Goal: Information Seeking & Learning: Compare options

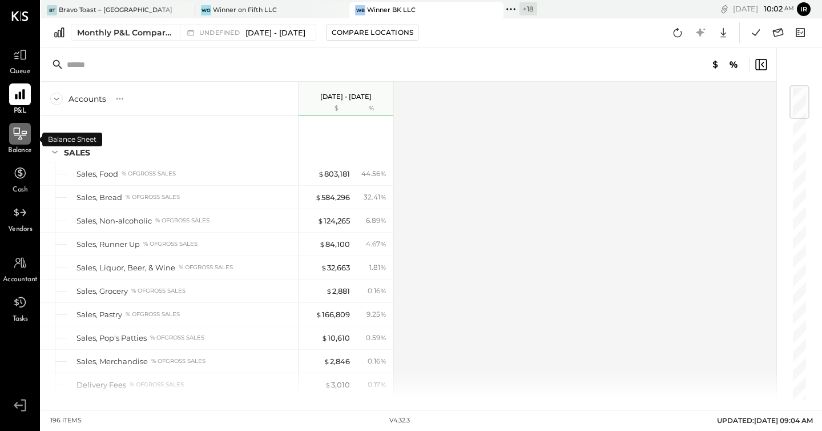
click at [16, 130] on icon at bounding box center [20, 133] width 15 height 15
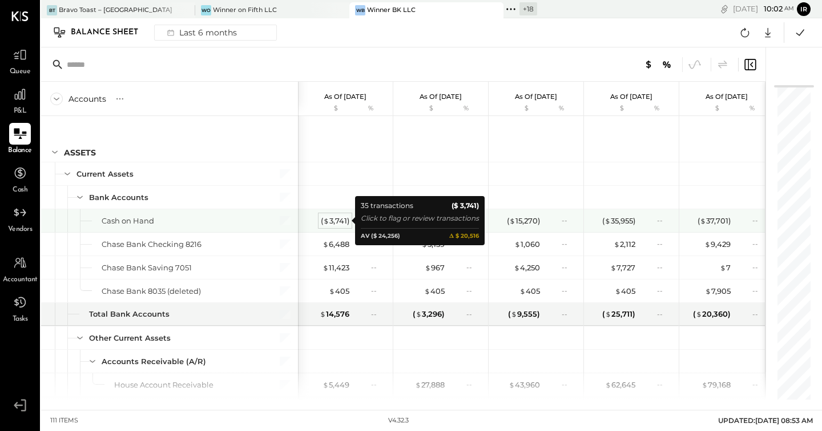
click at [345, 219] on div "( $ 3,741 )" at bounding box center [335, 220] width 29 height 11
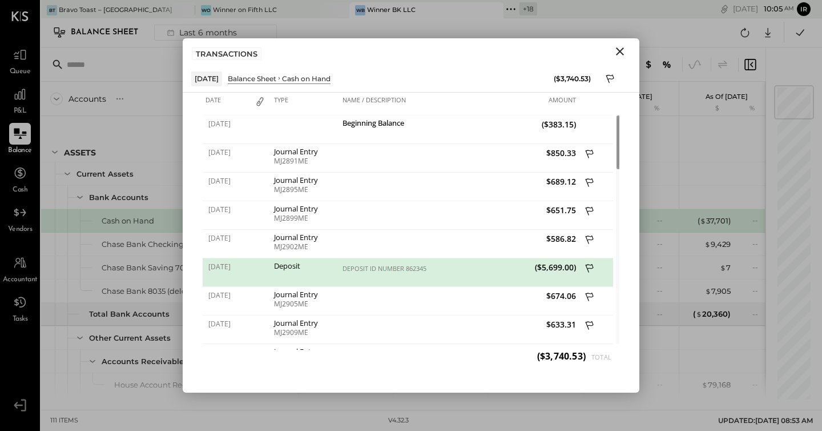
click at [621, 54] on icon "Close" at bounding box center [620, 52] width 14 height 14
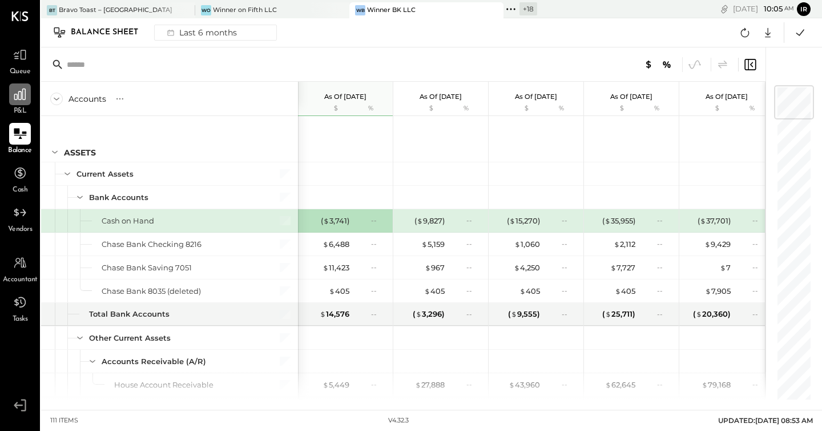
click at [20, 93] on icon at bounding box center [20, 94] width 15 height 15
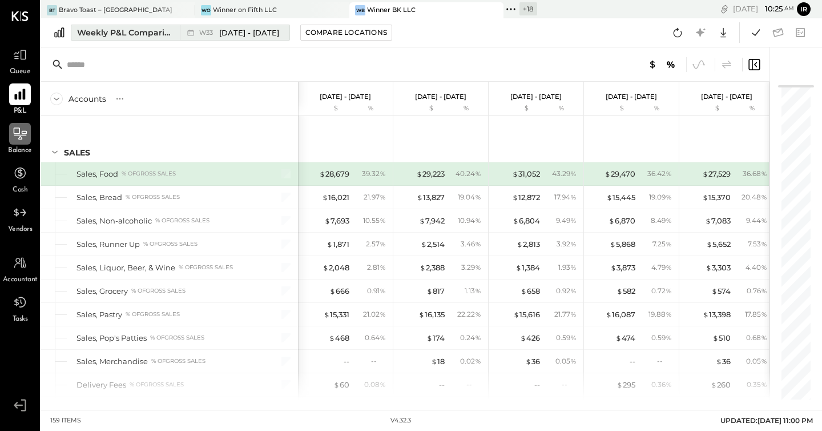
click at [140, 33] on div "Weekly P&L Comparison" at bounding box center [125, 32] width 96 height 11
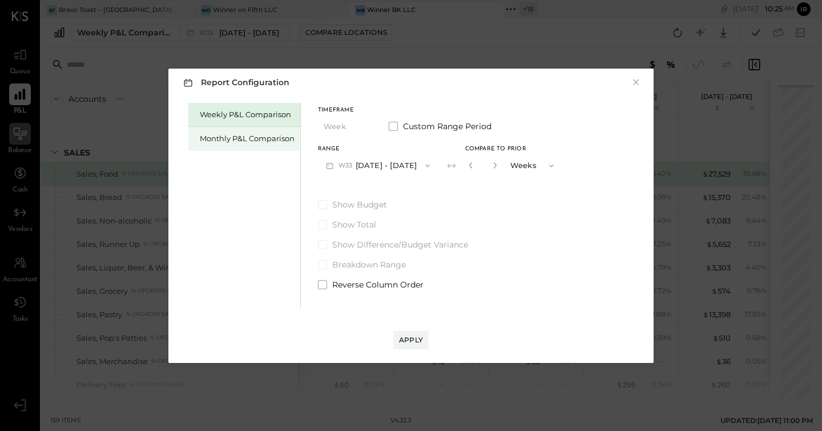
click at [266, 138] on div "Monthly P&L Comparison" at bounding box center [247, 138] width 95 height 11
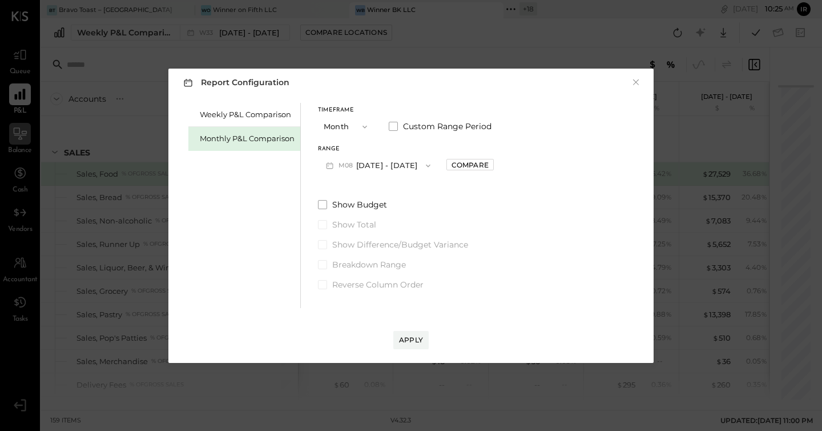
click at [381, 166] on button "M08 Aug 1 - 31, 2025" at bounding box center [378, 165] width 120 height 21
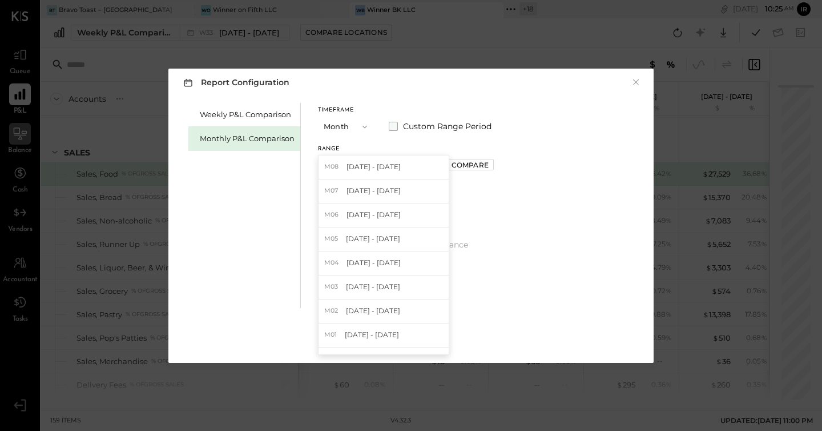
click at [391, 124] on span at bounding box center [393, 126] width 9 height 9
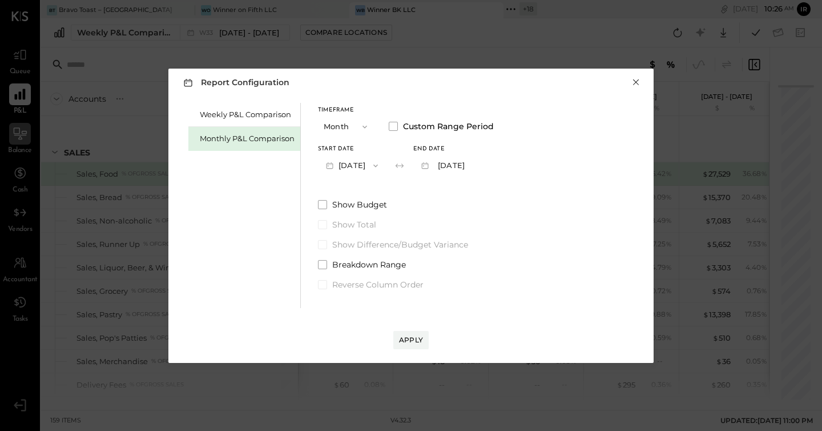
click at [635, 82] on button "×" at bounding box center [636, 82] width 10 height 11
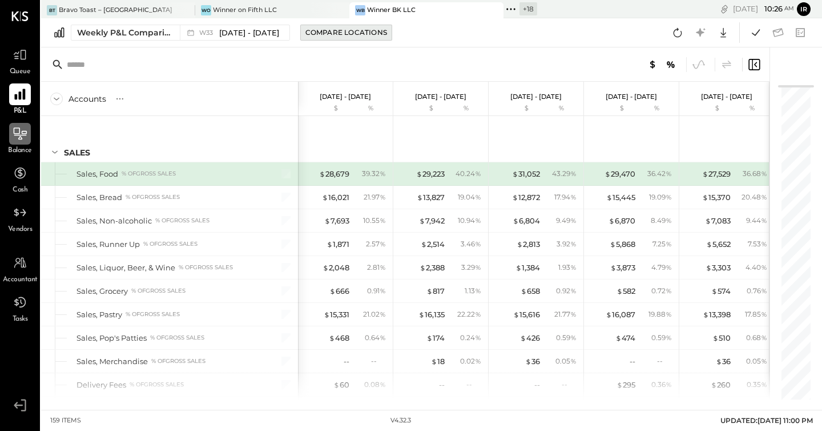
click at [354, 33] on div "Compare Locations" at bounding box center [347, 32] width 82 height 10
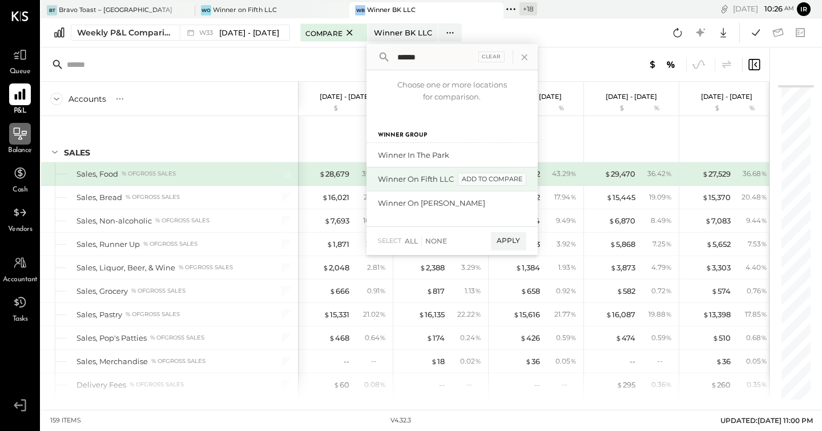
type input "******"
click at [486, 175] on div "add to compare" at bounding box center [492, 179] width 69 height 14
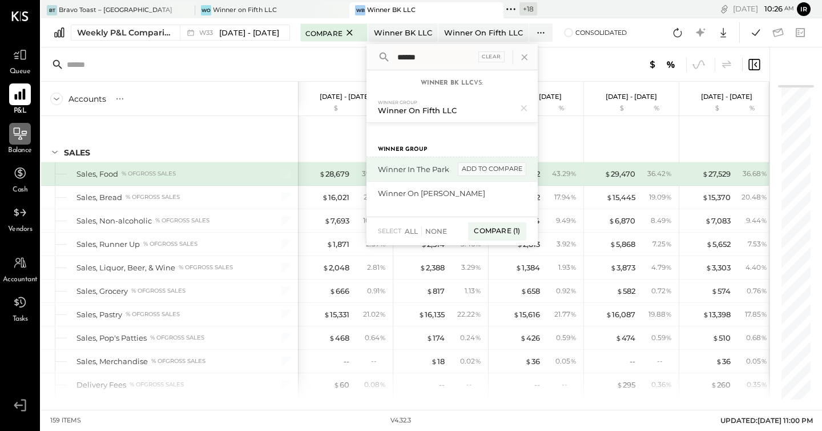
click at [492, 167] on div "add to compare" at bounding box center [492, 169] width 69 height 14
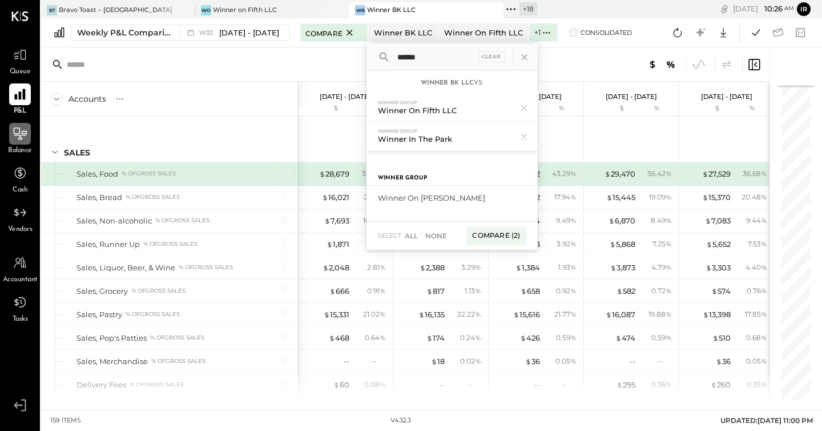
click at [569, 35] on span at bounding box center [573, 32] width 9 height 9
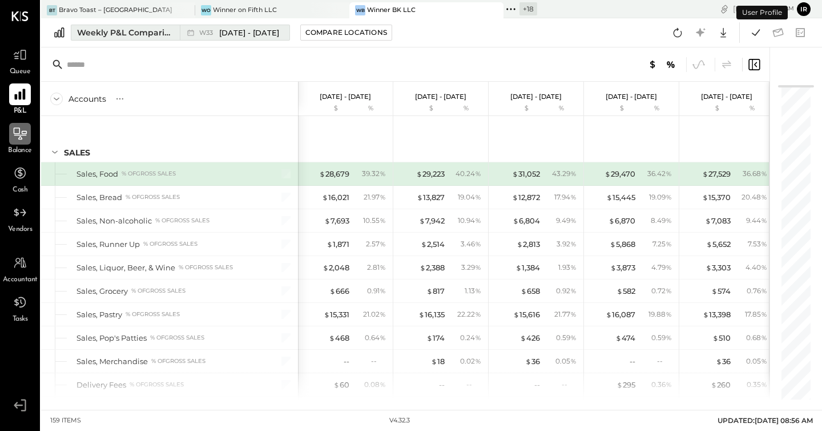
click at [140, 32] on div "Weekly P&L Comparison" at bounding box center [125, 32] width 96 height 11
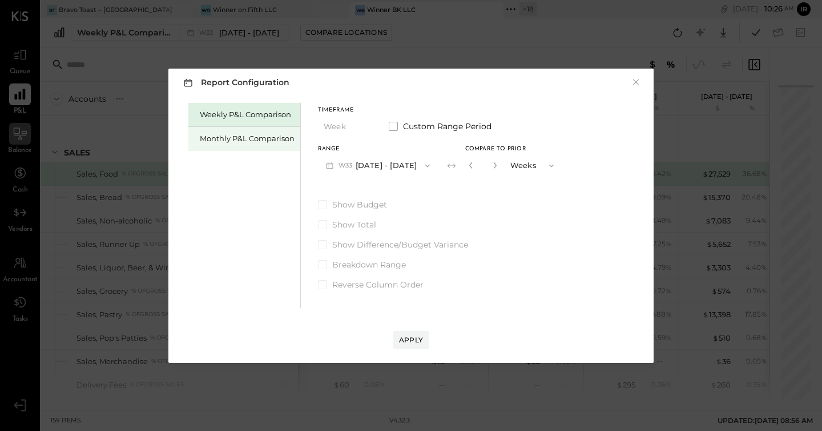
click at [230, 140] on div "Monthly P&L Comparison" at bounding box center [247, 138] width 95 height 11
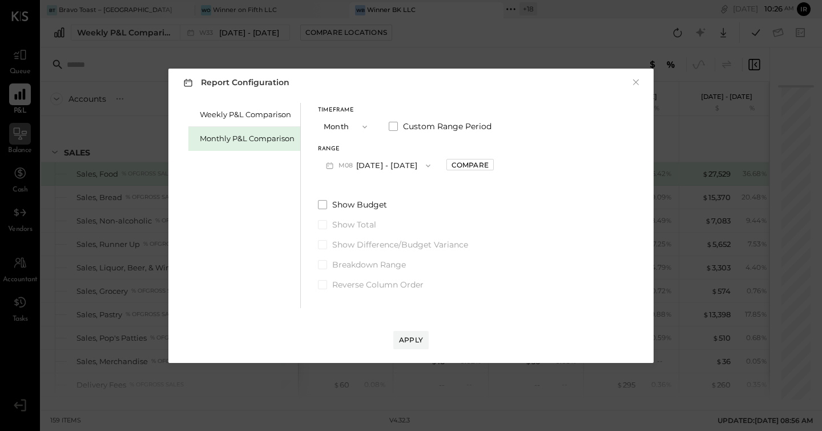
click at [382, 165] on button "M08 Aug 1 - 31, 2025" at bounding box center [378, 165] width 120 height 21
click at [396, 128] on span at bounding box center [393, 126] width 9 height 9
click at [369, 167] on button "[DATE]" at bounding box center [352, 165] width 68 height 21
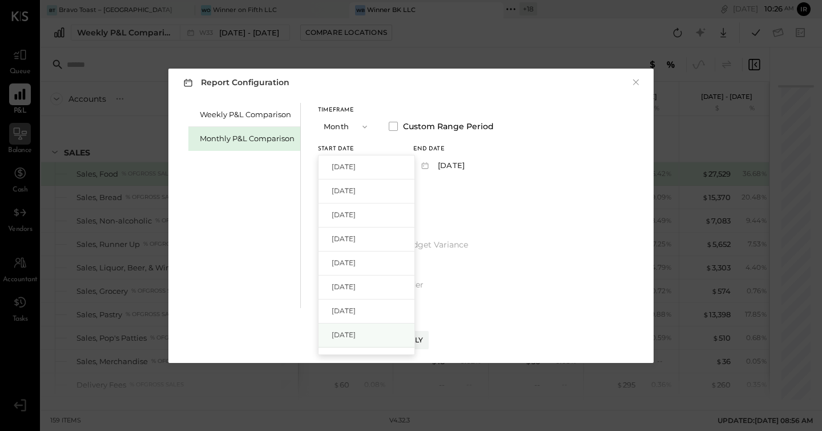
click at [368, 328] on div "[DATE]" at bounding box center [367, 335] width 96 height 24
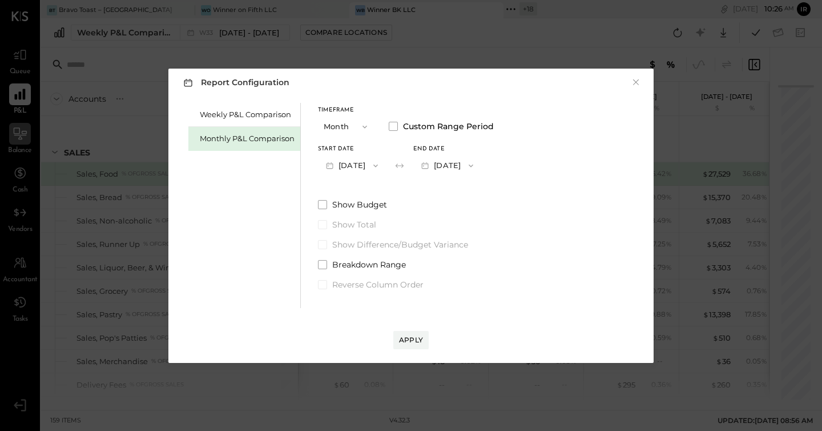
click at [475, 152] on div "End date Jan 31, 2025" at bounding box center [447, 161] width 68 height 30
click at [471, 161] on button "[DATE]" at bounding box center [447, 165] width 68 height 21
click at [477, 206] on div "[DATE]" at bounding box center [462, 215] width 96 height 24
click at [412, 337] on div "Apply" at bounding box center [411, 340] width 24 height 10
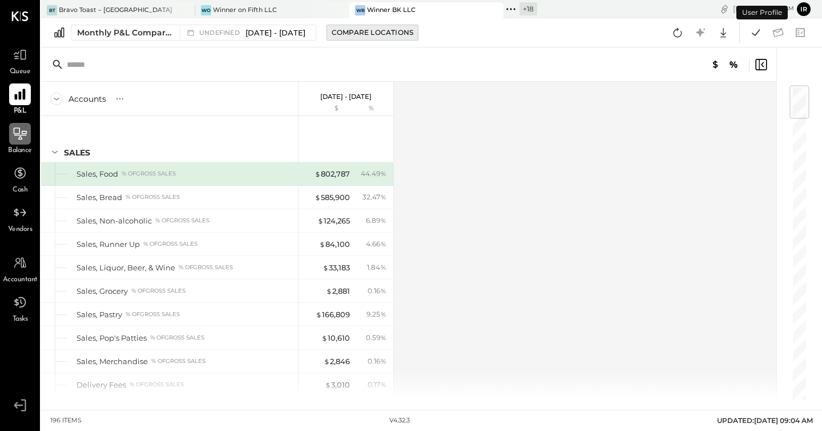
click at [395, 34] on div "Compare Locations" at bounding box center [373, 32] width 82 height 10
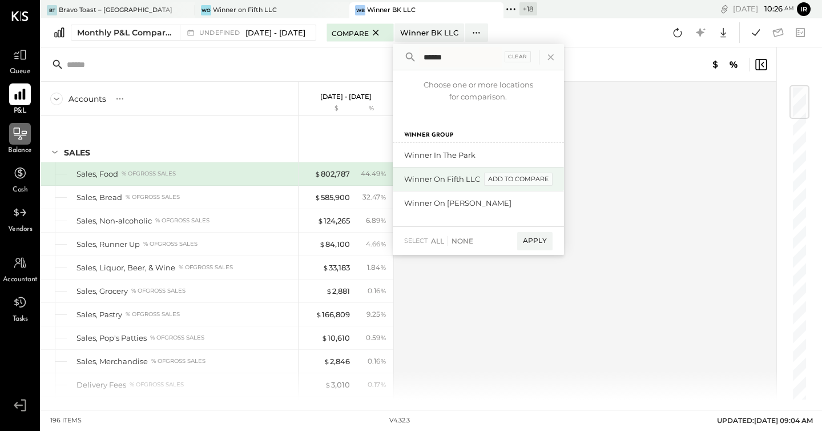
type input "******"
click at [530, 178] on div "add to compare" at bounding box center [518, 179] width 69 height 14
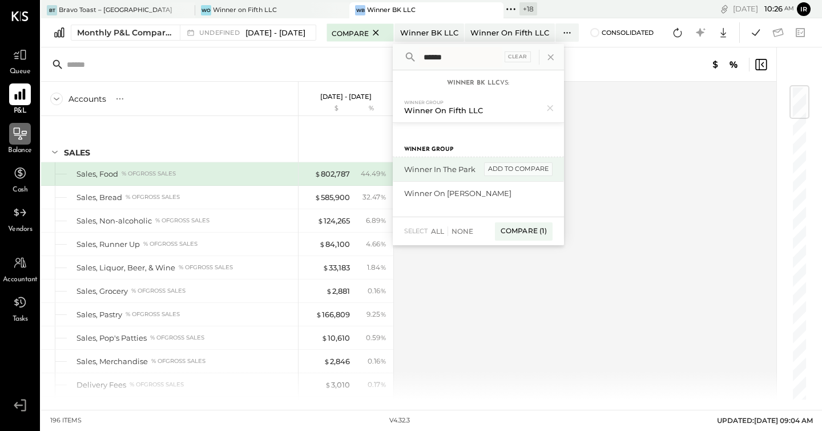
click at [536, 167] on div "add to compare" at bounding box center [518, 169] width 69 height 14
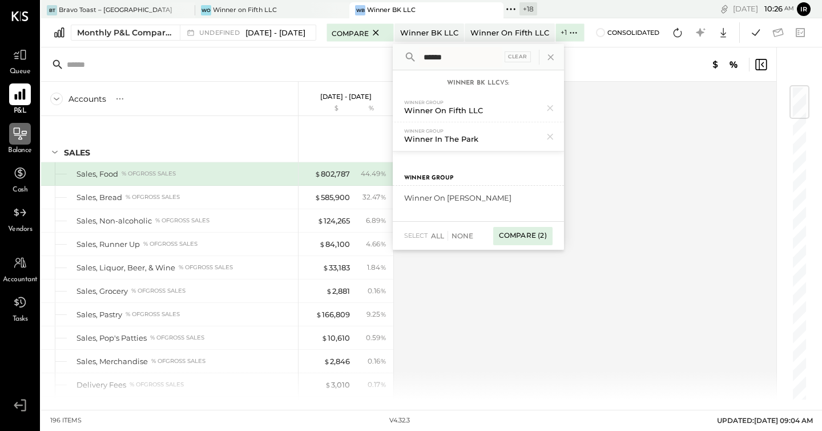
click at [543, 238] on div "Compare (2)" at bounding box center [522, 236] width 59 height 18
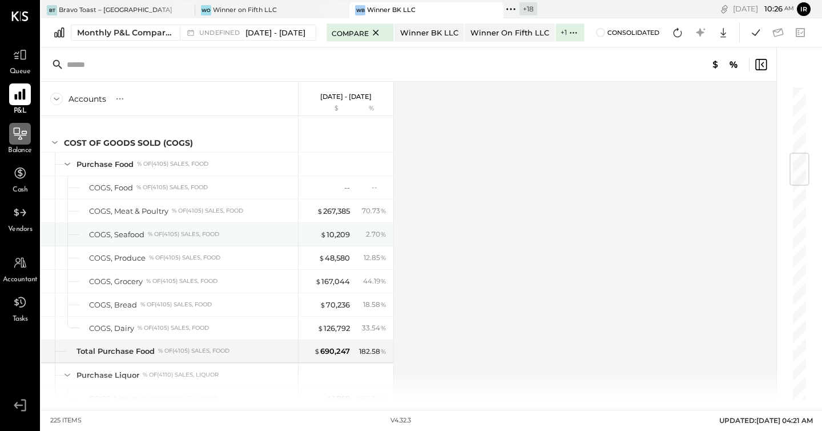
scroll to position [564, 0]
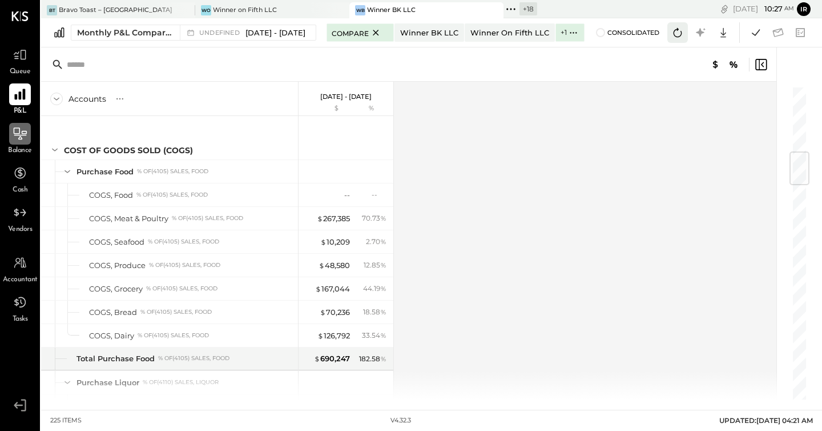
click at [677, 33] on icon at bounding box center [677, 32] width 15 height 15
click at [755, 34] on icon at bounding box center [756, 32] width 15 height 15
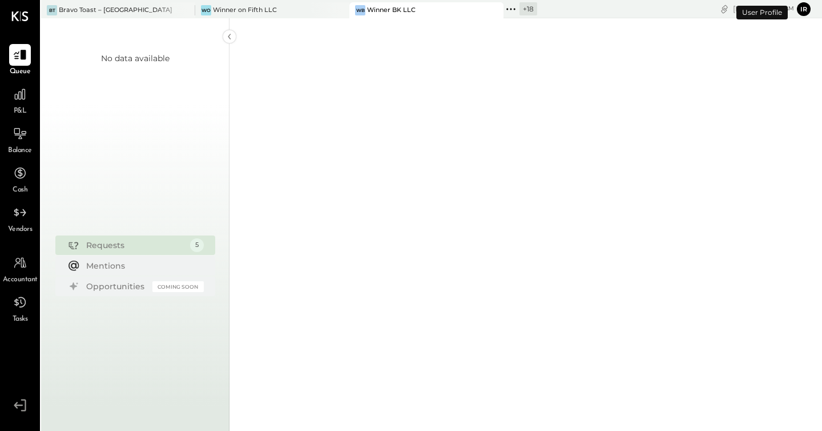
click at [19, 108] on span "P&L" at bounding box center [20, 111] width 13 height 10
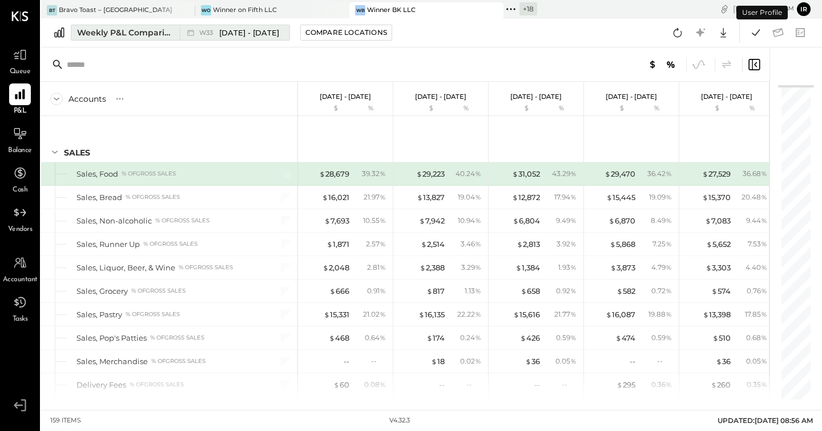
click at [119, 33] on div "Weekly P&L Comparison" at bounding box center [125, 32] width 96 height 11
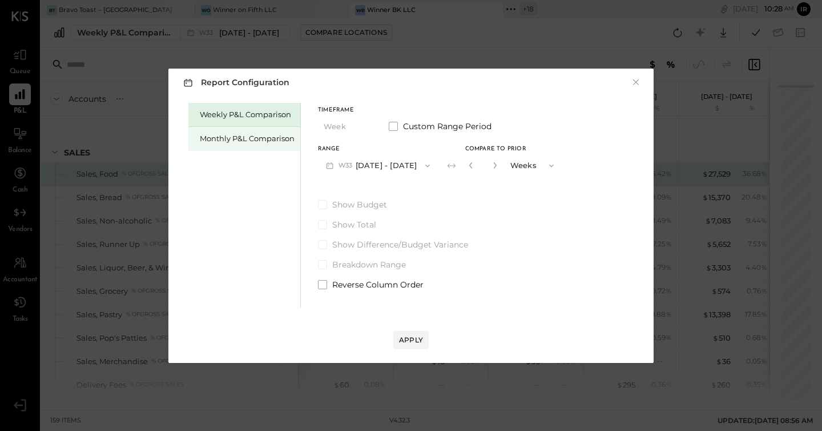
click at [239, 143] on div "Monthly P&L Comparison" at bounding box center [244, 139] width 112 height 24
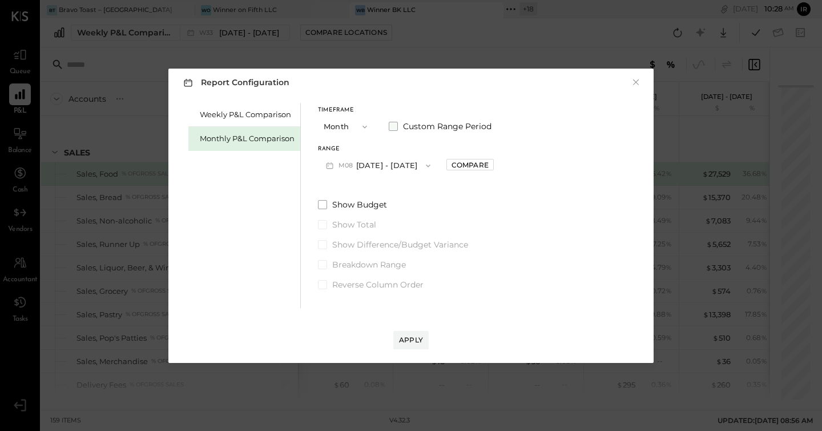
click at [394, 122] on span at bounding box center [393, 126] width 9 height 9
click at [380, 162] on span "button" at bounding box center [372, 165] width 15 height 9
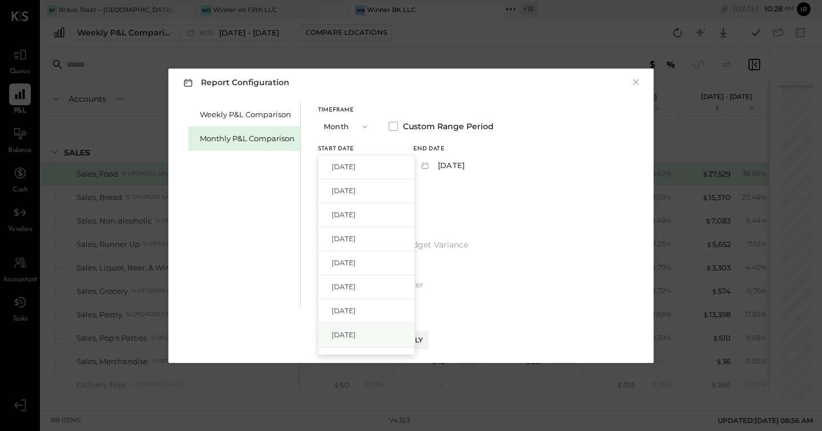
click at [376, 328] on div "[DATE]" at bounding box center [367, 335] width 96 height 24
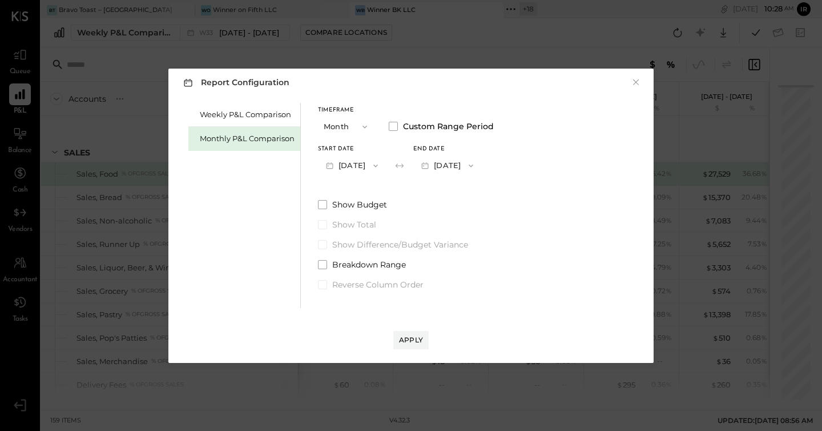
click at [448, 161] on button "[DATE]" at bounding box center [447, 165] width 68 height 21
drag, startPoint x: 459, startPoint y: 215, endPoint x: 448, endPoint y: 247, distance: 33.8
click at [451, 215] on span "[DATE]" at bounding box center [439, 215] width 24 height 10
click at [412, 336] on div "Apply" at bounding box center [411, 340] width 24 height 10
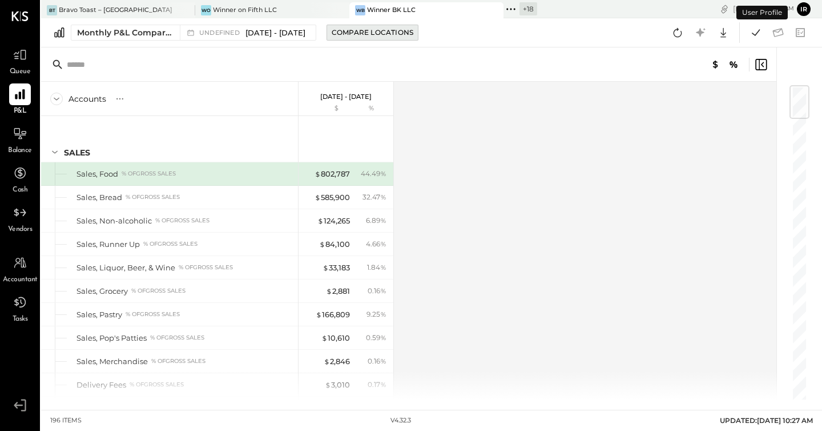
click at [373, 34] on div "Compare Locations" at bounding box center [373, 32] width 82 height 10
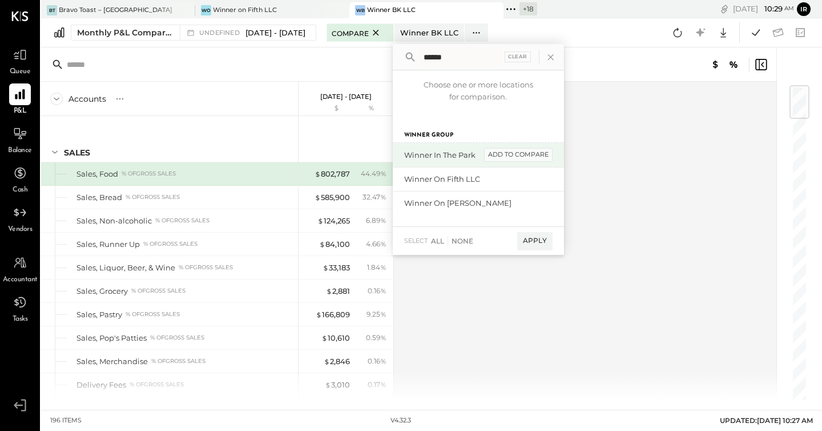
type input "******"
click at [539, 156] on div "add to compare" at bounding box center [518, 155] width 69 height 14
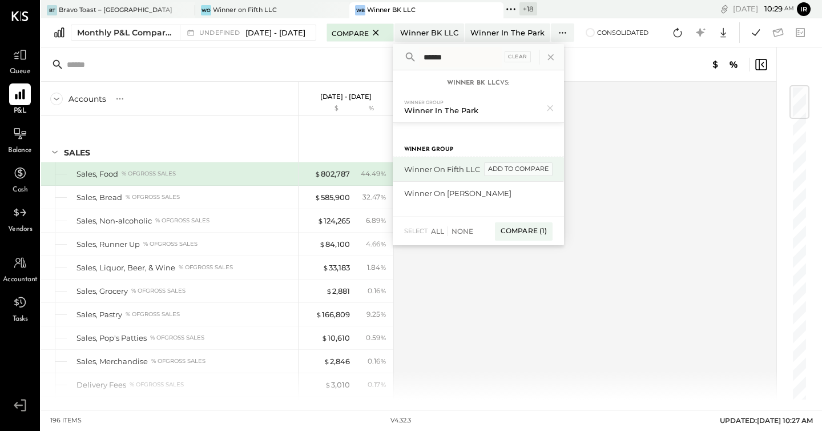
click at [533, 165] on div "add to compare" at bounding box center [518, 169] width 69 height 14
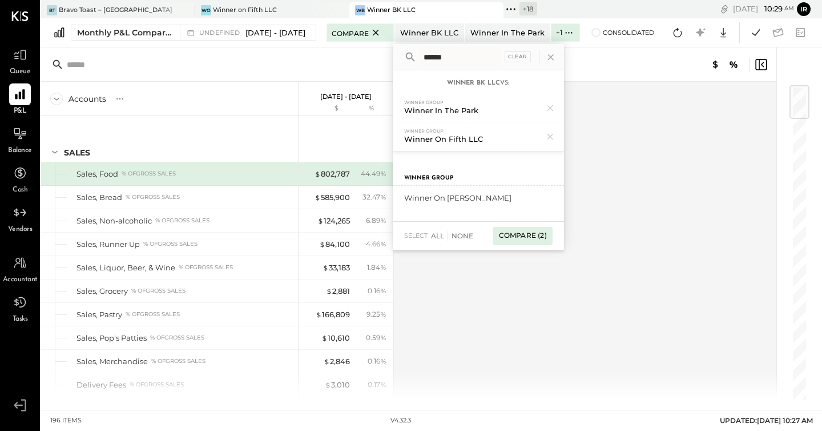
click at [535, 232] on div "Compare (2)" at bounding box center [522, 236] width 59 height 18
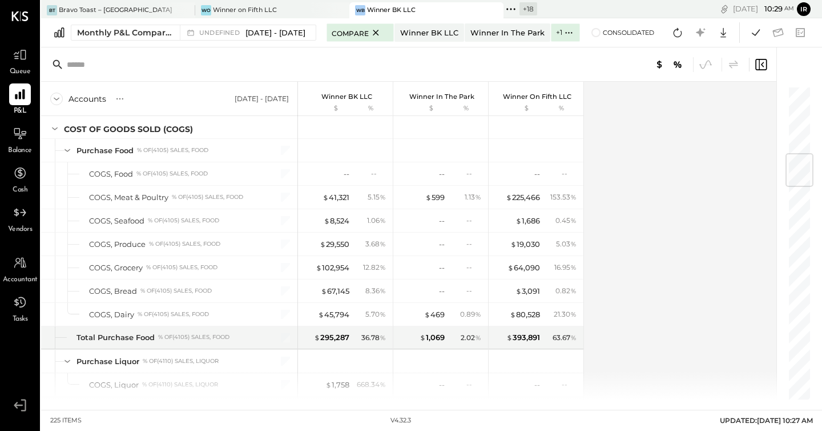
scroll to position [600, 0]
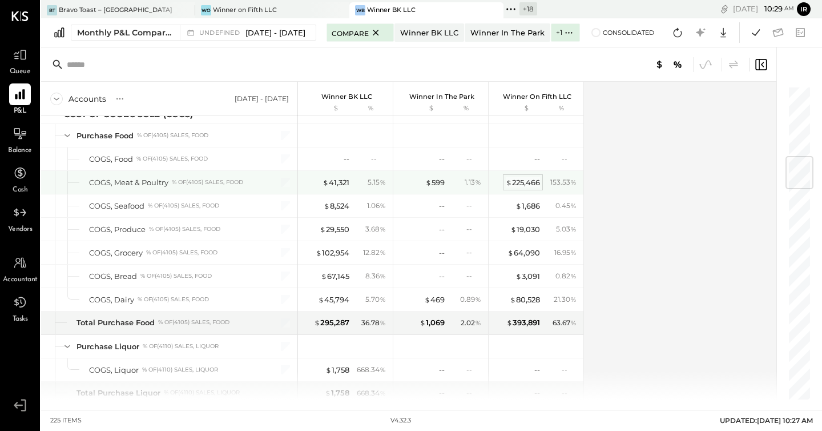
click at [529, 183] on div "$ 225,466" at bounding box center [523, 182] width 34 height 11
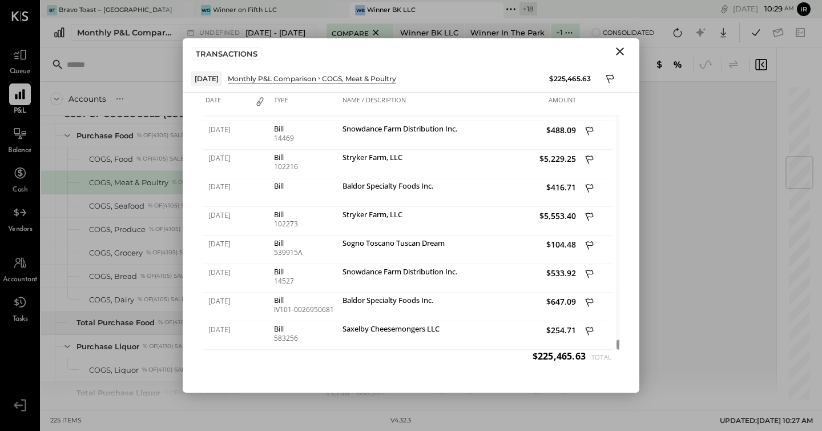
drag, startPoint x: 621, startPoint y: 49, endPoint x: 594, endPoint y: 116, distance: 71.8
click at [621, 49] on icon "Close" at bounding box center [620, 52] width 14 height 14
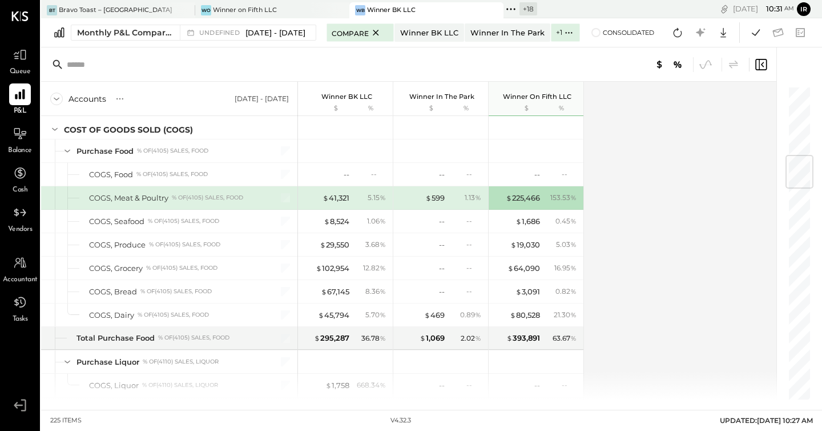
scroll to position [592, 0]
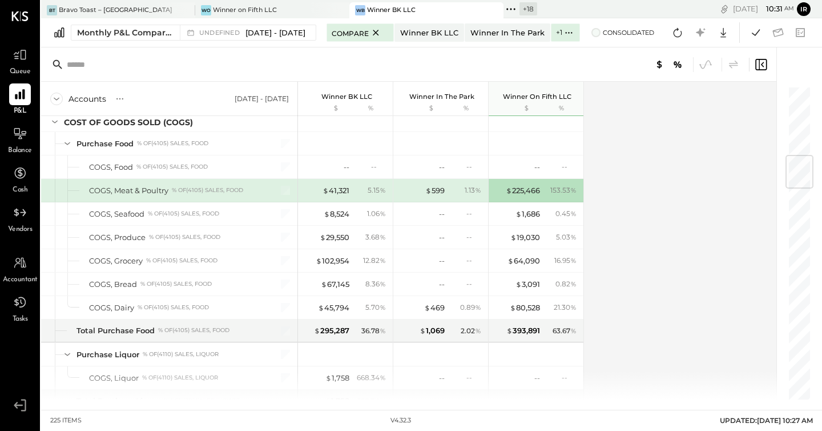
click at [601, 34] on span at bounding box center [596, 32] width 9 height 9
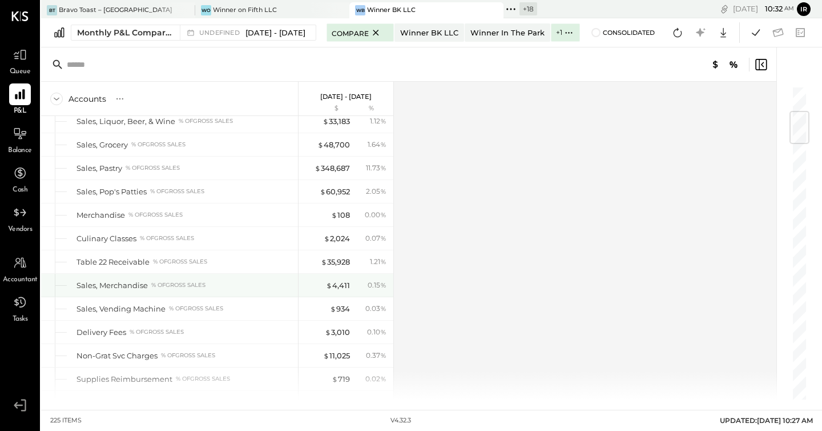
scroll to position [188, 0]
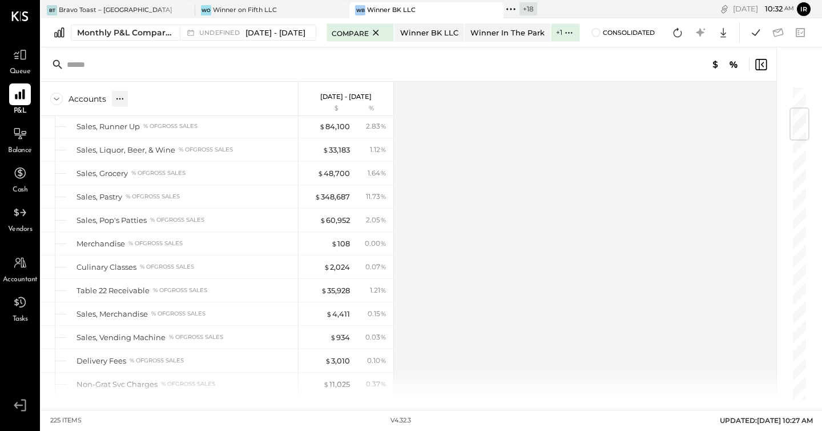
click at [122, 101] on icon at bounding box center [119, 98] width 11 height 11
click at [147, 103] on div "GL" at bounding box center [143, 99] width 13 height 16
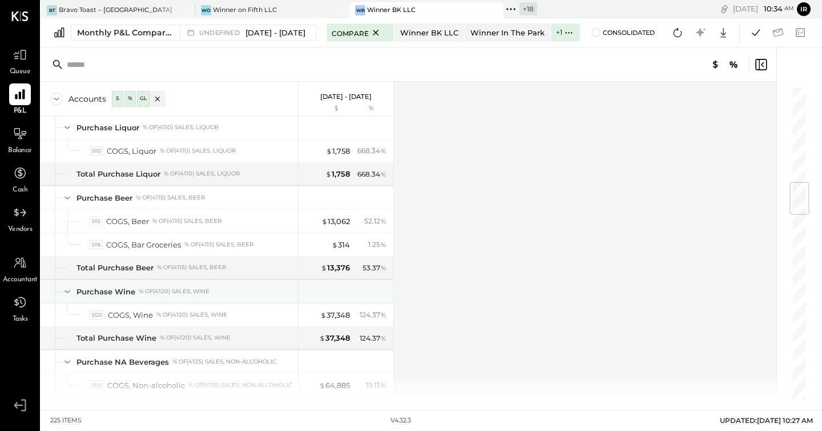
scroll to position [811, 0]
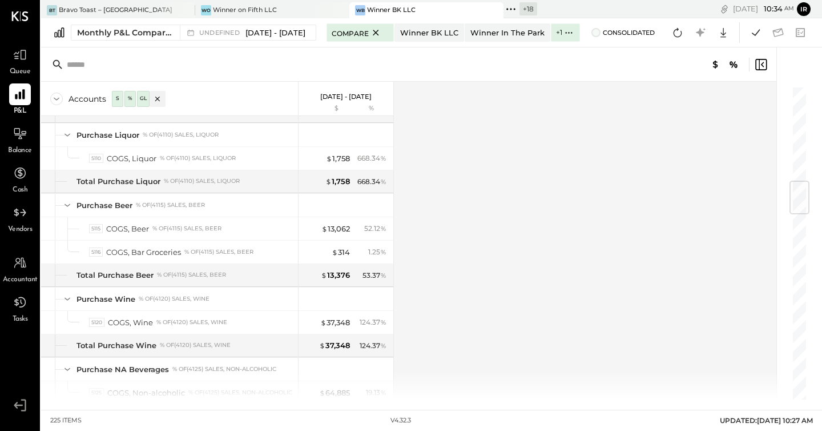
click at [601, 33] on span at bounding box center [596, 32] width 9 height 9
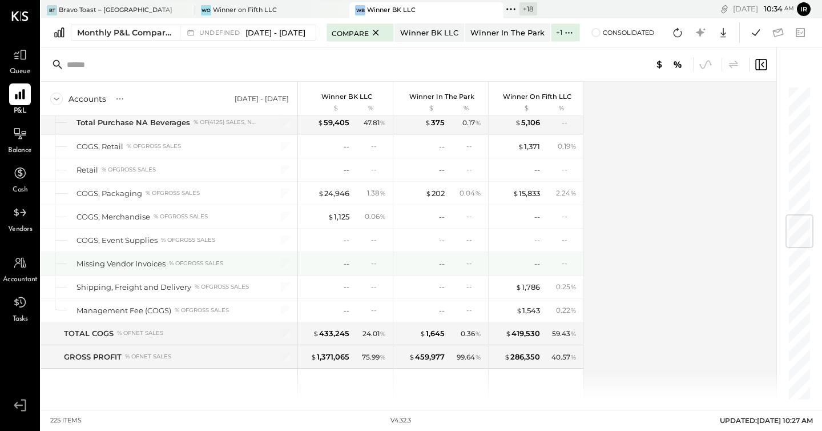
scroll to position [1096, 0]
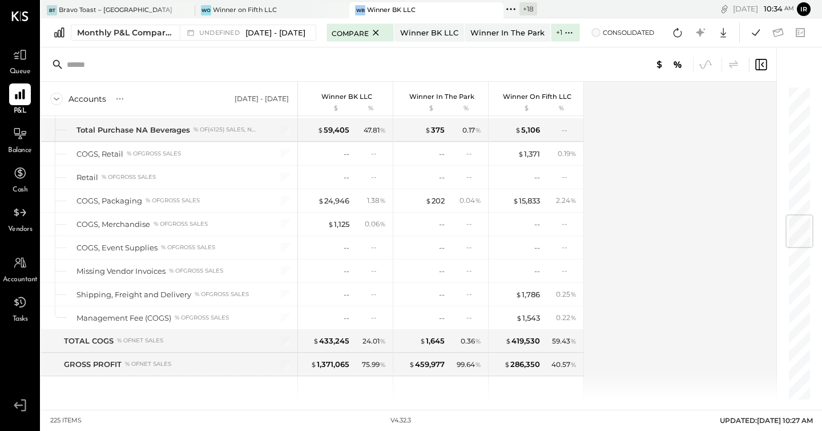
click at [601, 36] on span at bounding box center [596, 32] width 9 height 9
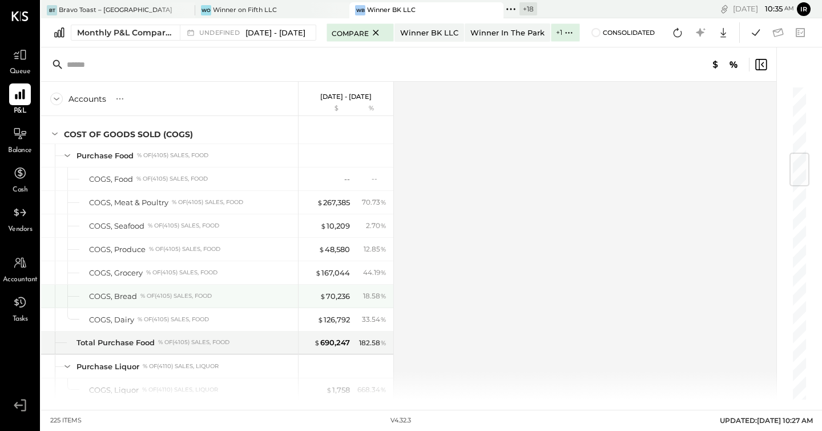
scroll to position [572, 0]
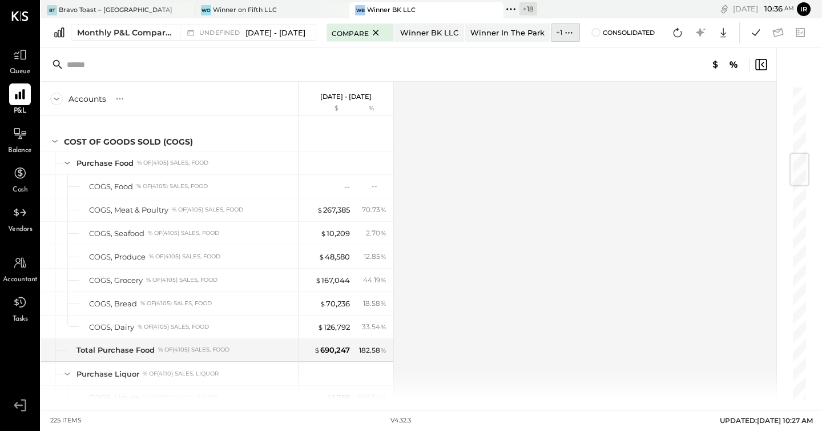
click at [575, 37] on icon at bounding box center [569, 33] width 12 height 12
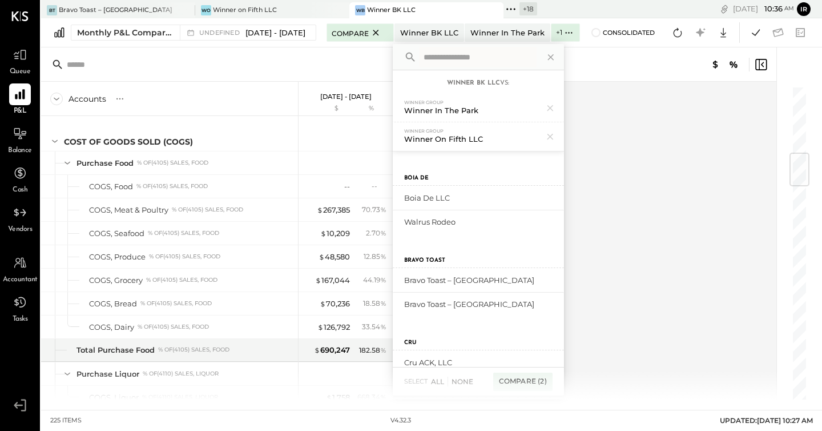
scroll to position [536, 0]
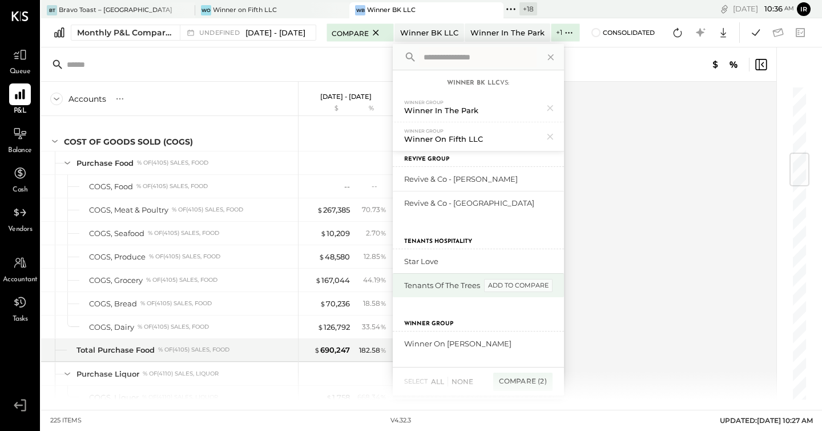
click at [0, 0] on div "add to compare" at bounding box center [0, 0] width 0 height 0
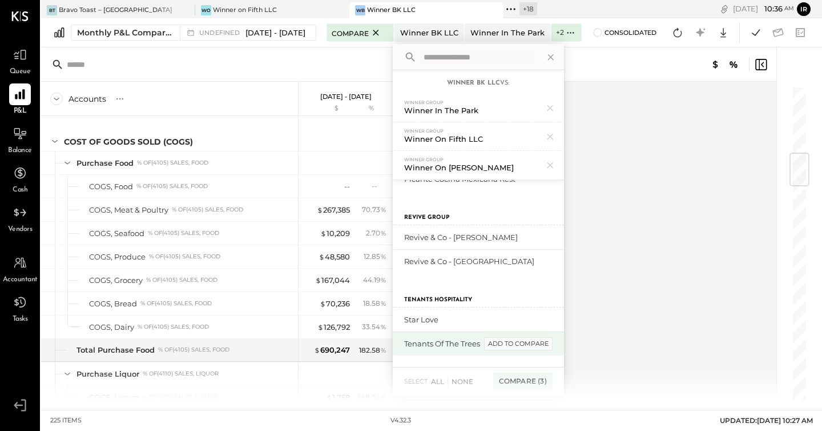
scroll to position [507, 0]
click at [552, 374] on div "Compare (3)" at bounding box center [522, 381] width 59 height 18
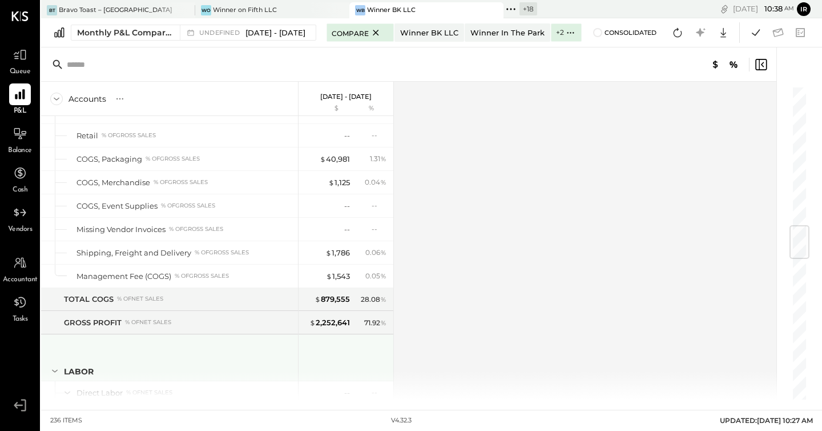
scroll to position [1178, 0]
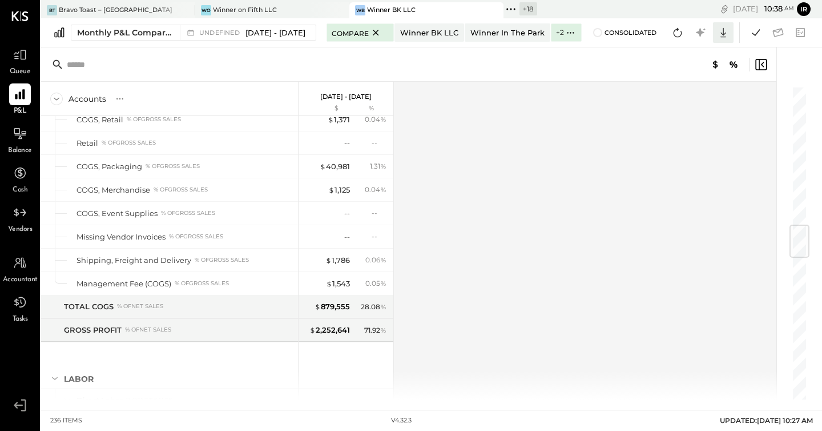
click at [720, 33] on icon at bounding box center [723, 32] width 15 height 15
click at [684, 98] on div "Excel" at bounding box center [687, 99] width 91 height 24
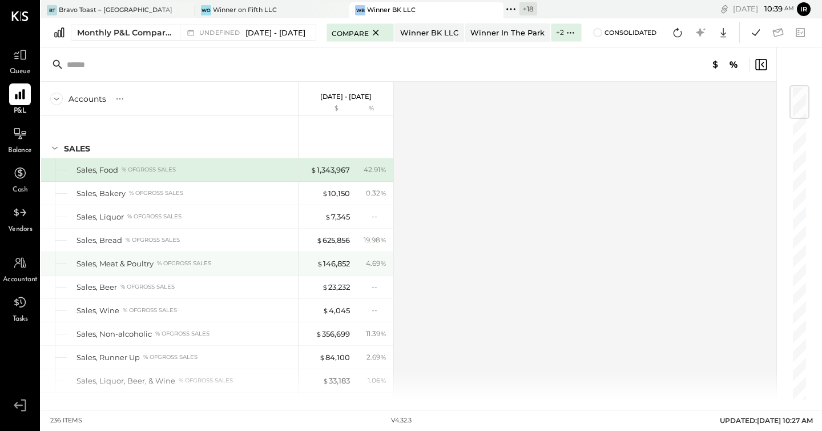
scroll to position [0, 0]
